Goal: Find contact information: Find contact information

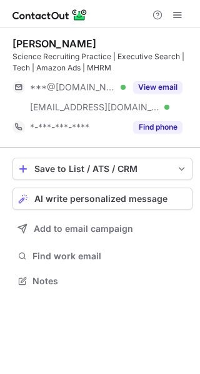
scroll to position [273, 200]
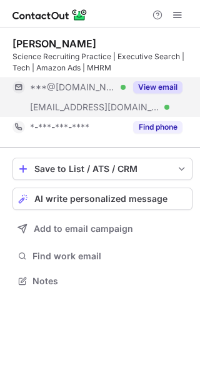
click at [157, 86] on button "View email" at bounding box center [157, 87] width 49 height 12
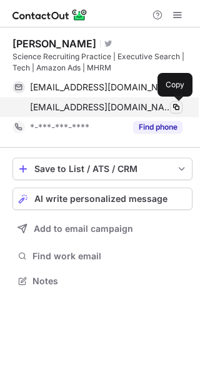
click at [175, 109] on span at bounding box center [176, 107] width 10 height 10
